Goal: Task Accomplishment & Management: Use online tool/utility

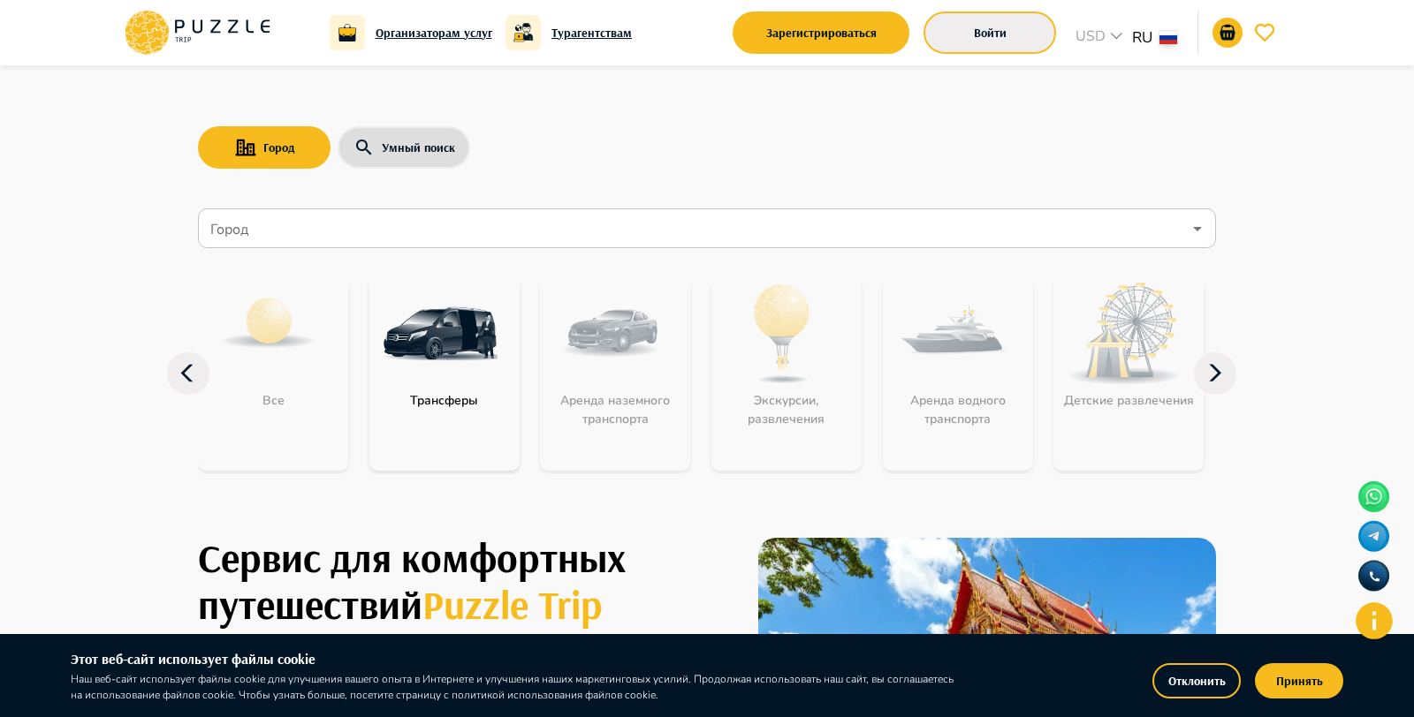
click at [979, 32] on button "Войти" at bounding box center [989, 32] width 133 height 42
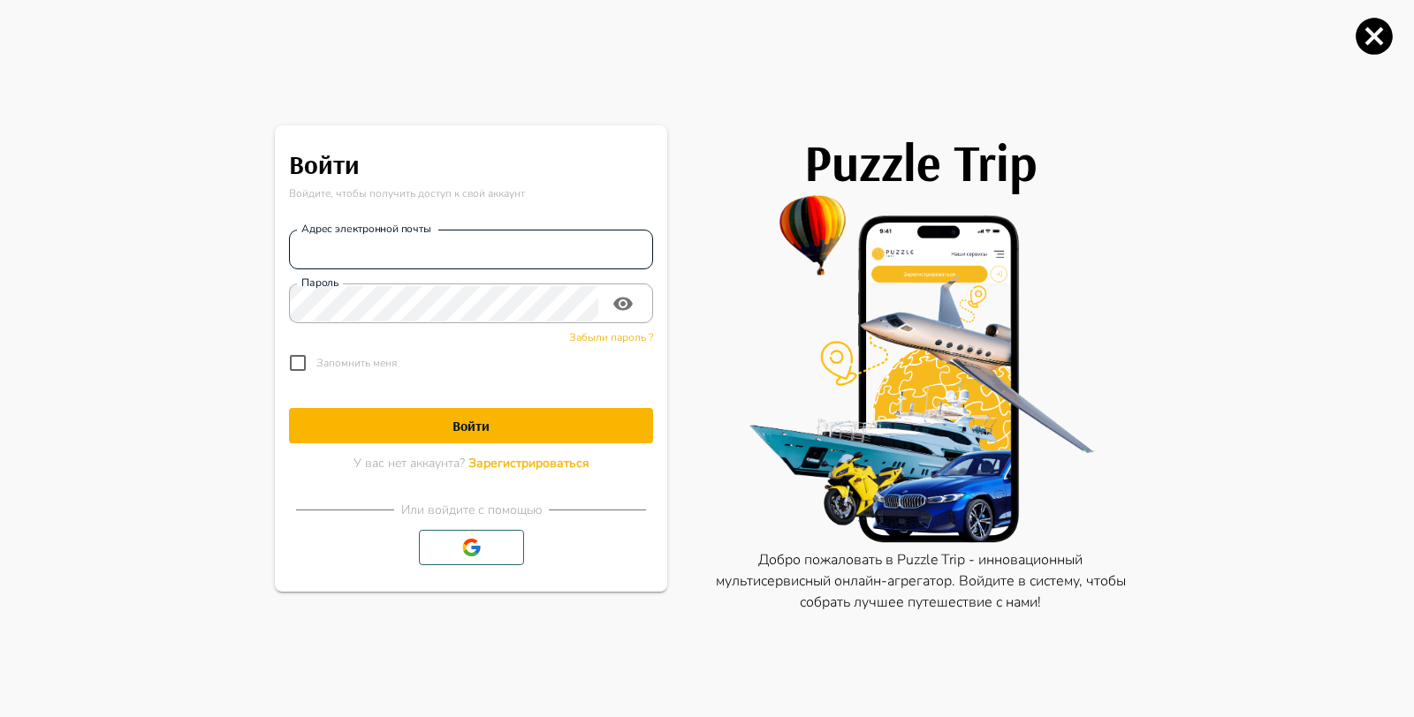
click at [535, 234] on input "Адрес электронной почты" at bounding box center [471, 249] width 364 height 35
type input "**********"
click at [465, 422] on h1 "Войти" at bounding box center [471, 426] width 364 height 17
click at [465, 422] on icon at bounding box center [471, 423] width 20 height 20
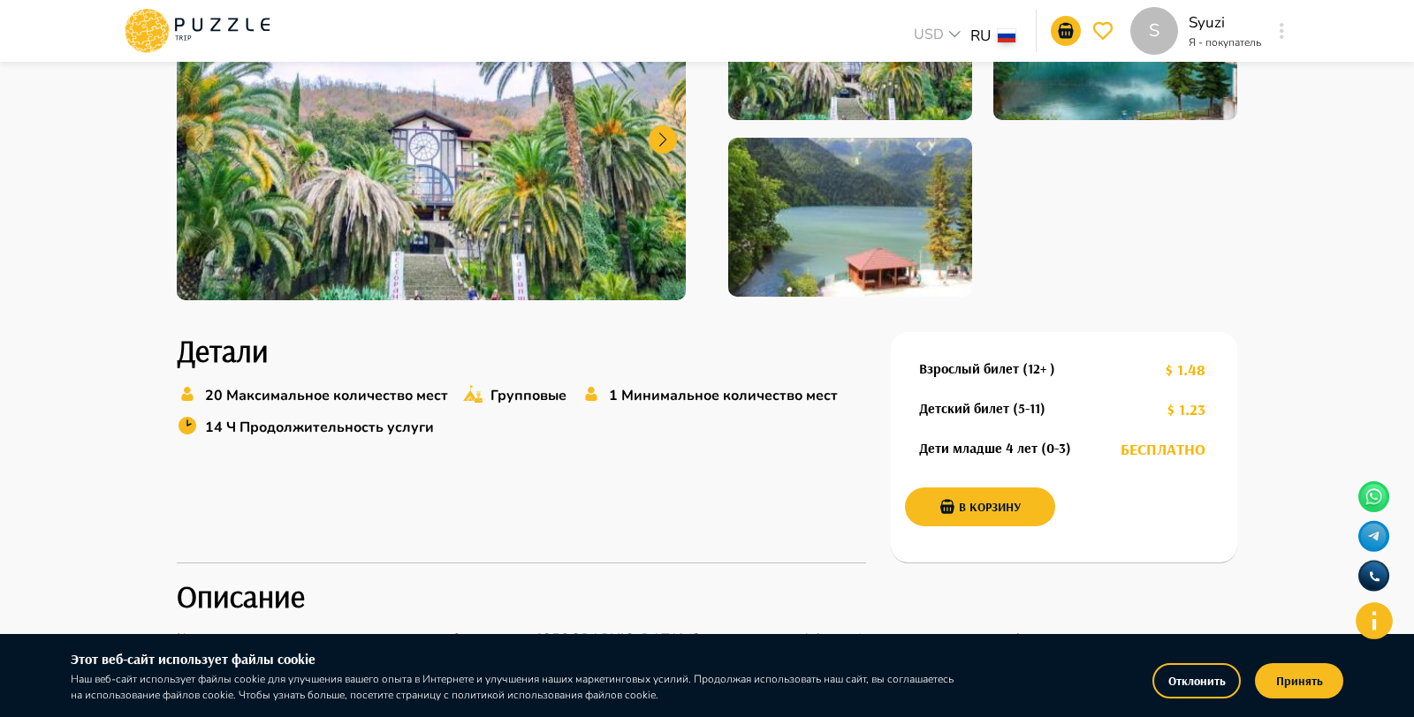
scroll to position [366, 0]
